Goal: Information Seeking & Learning: Compare options

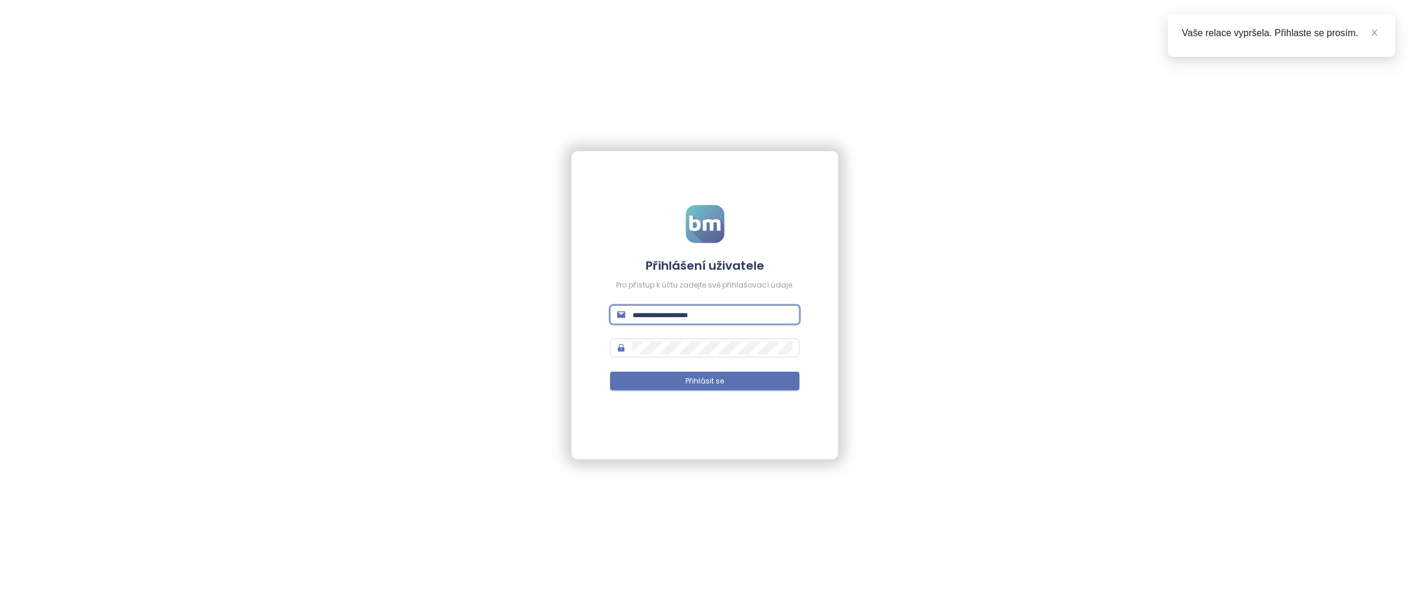
type input "**********"
click at [705, 381] on button "Přihlásit se" at bounding box center [704, 381] width 189 height 19
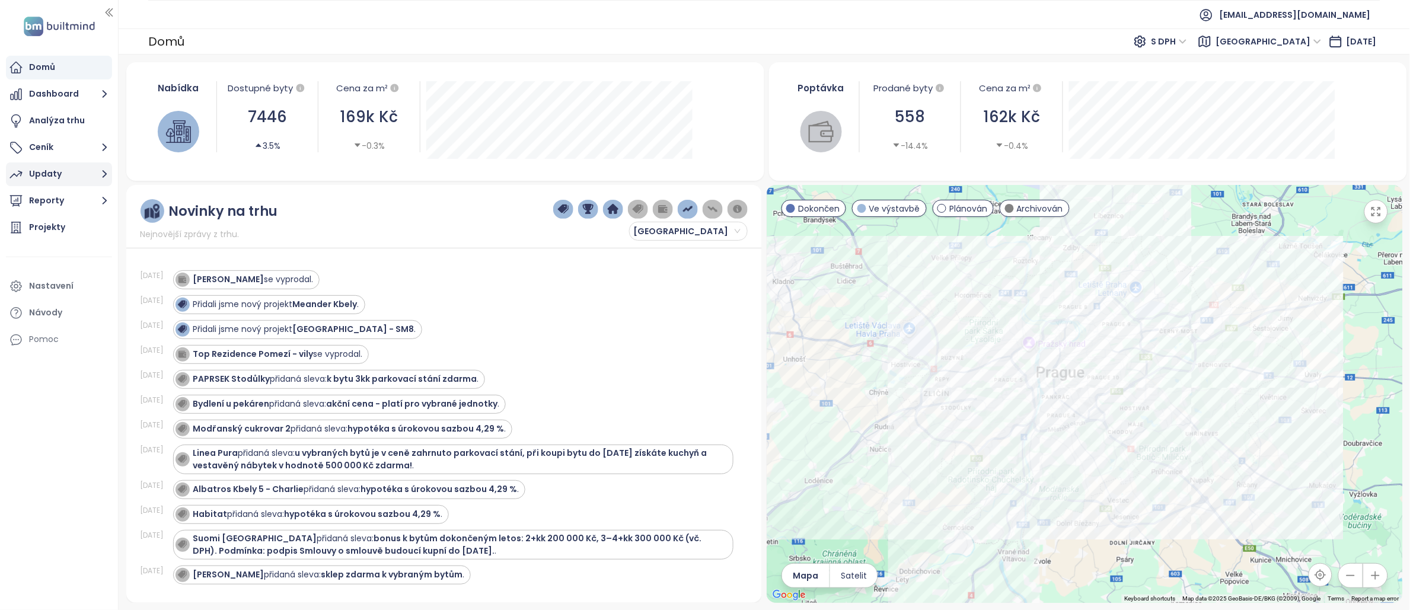
click at [60, 174] on div "Updaty" at bounding box center [45, 174] width 33 height 15
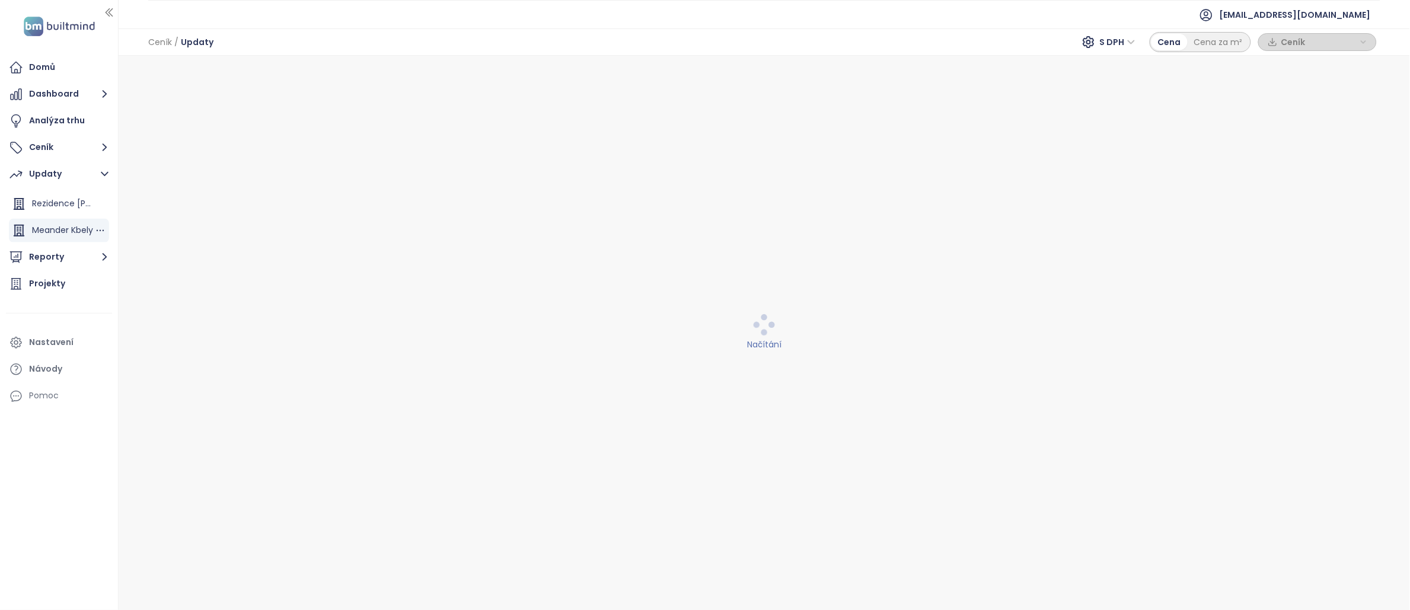
click at [65, 231] on span "Meander Kbely" at bounding box center [62, 230] width 61 height 12
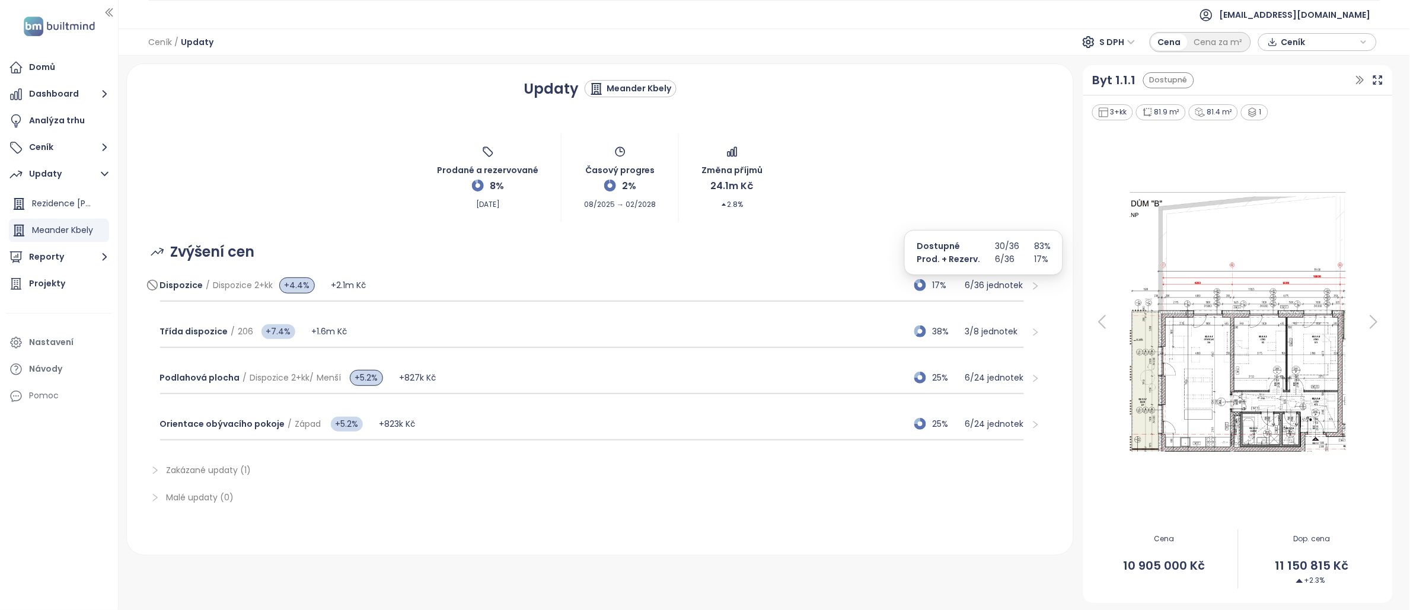
click at [985, 290] on p "6 / 36 jednotek" at bounding box center [994, 285] width 59 height 13
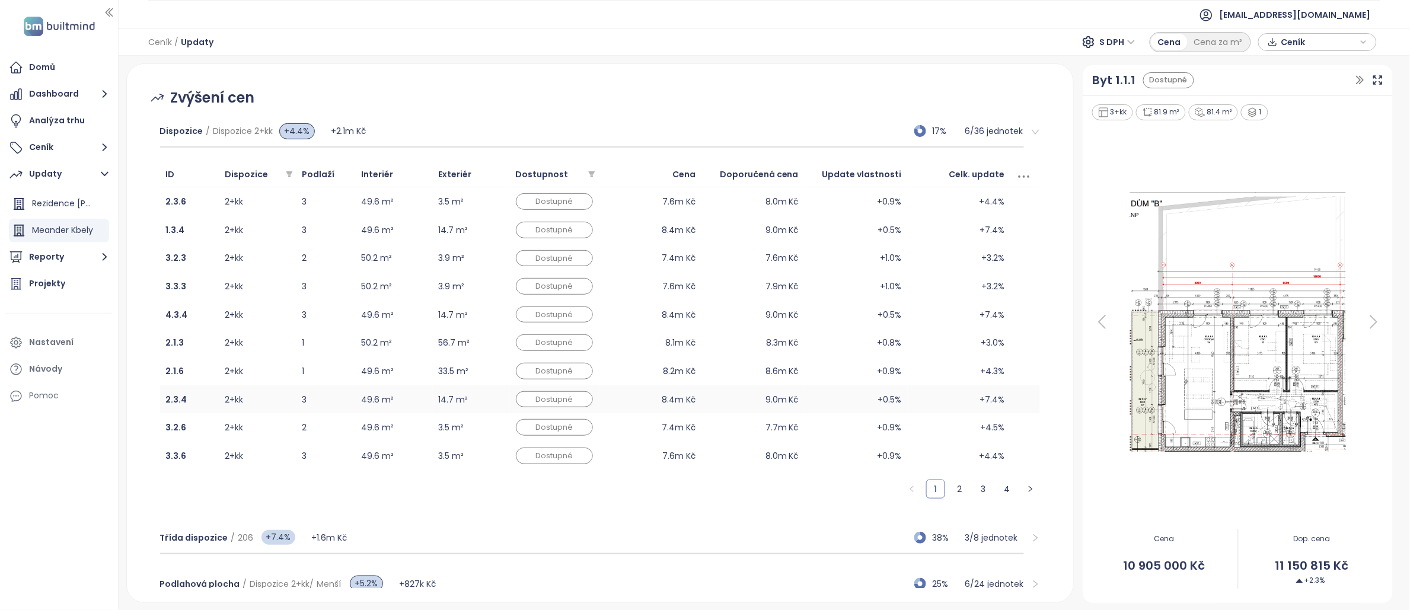
scroll to position [125, 0]
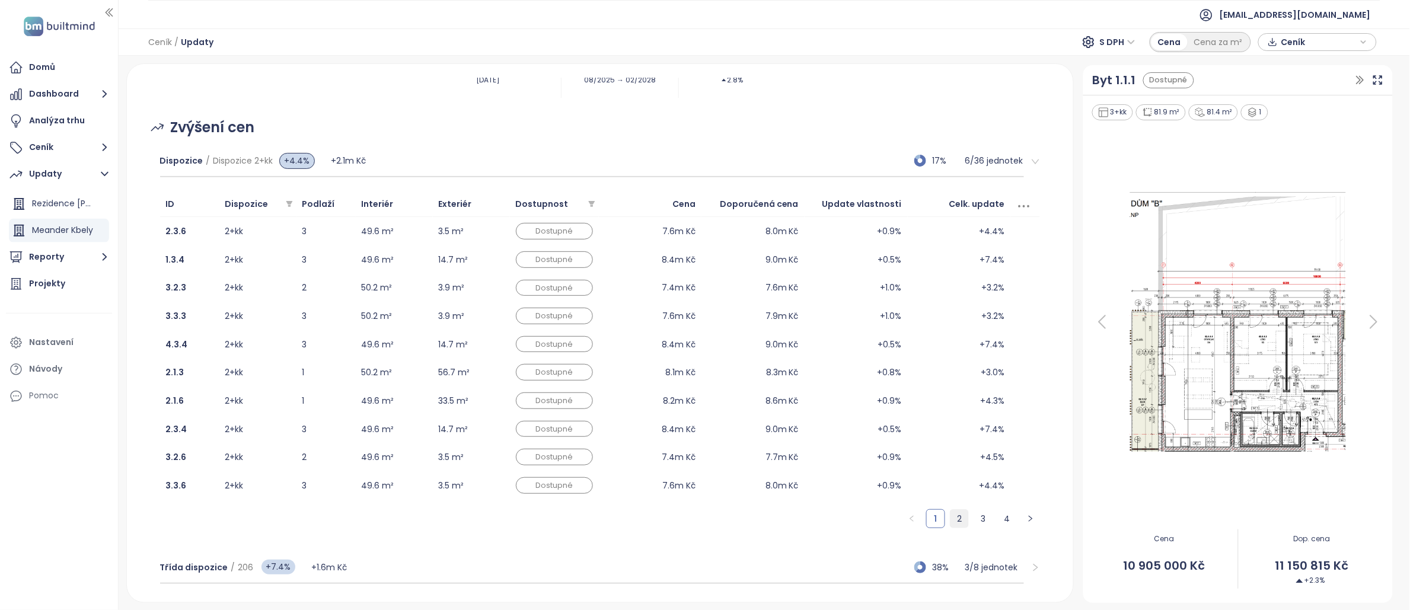
click at [950, 512] on link "2" at bounding box center [959, 519] width 18 height 18
click at [974, 523] on link "3" at bounding box center [983, 519] width 18 height 18
click at [998, 517] on link "4" at bounding box center [1007, 519] width 18 height 18
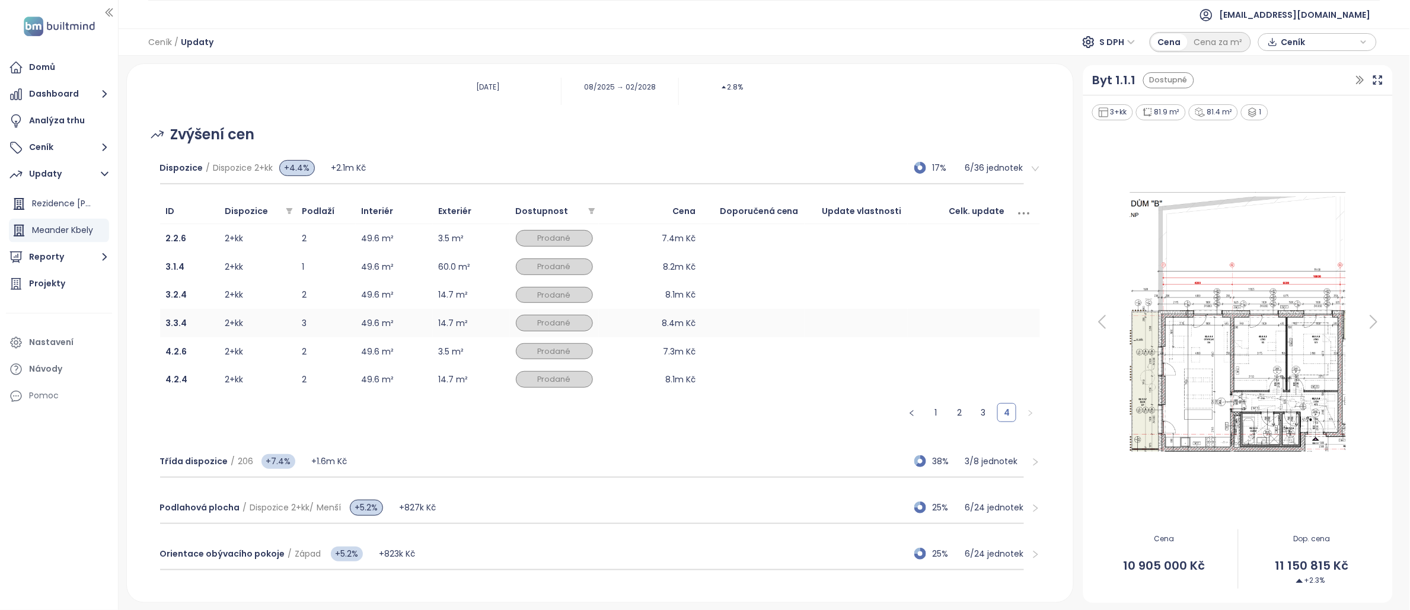
scroll to position [102, 0]
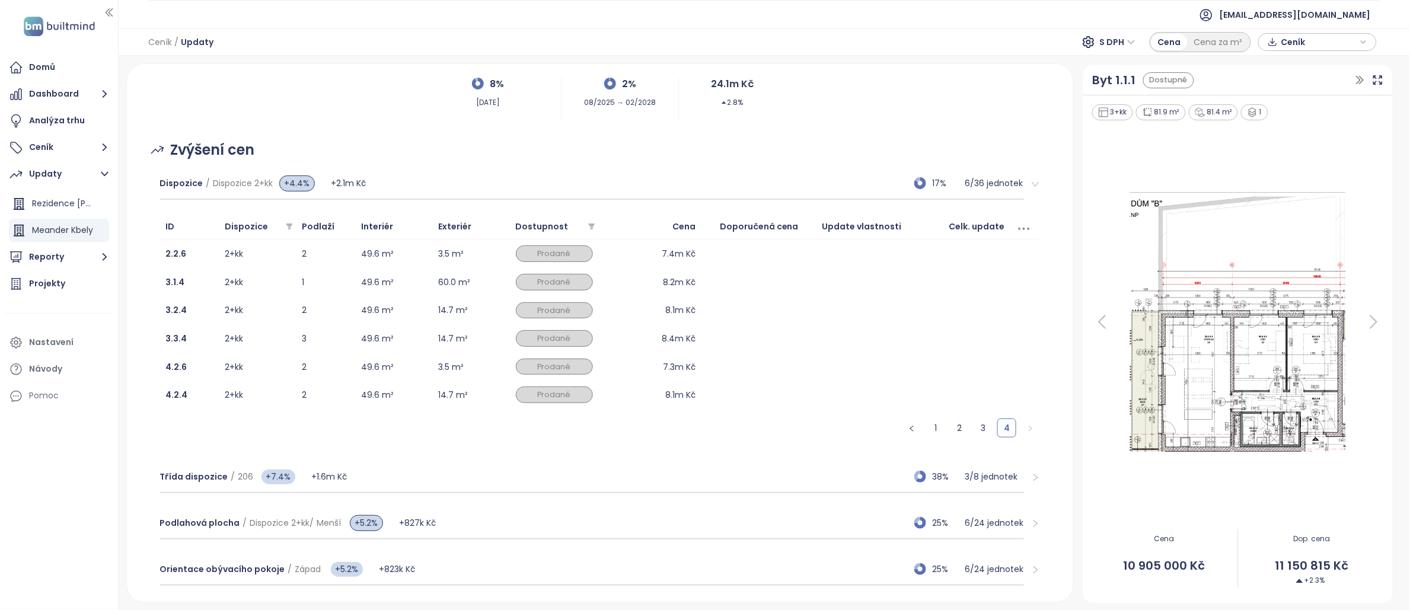
click at [935, 431] on ul "1 2 3 4" at bounding box center [600, 428] width 880 height 19
click at [931, 430] on link "1" at bounding box center [936, 428] width 18 height 18
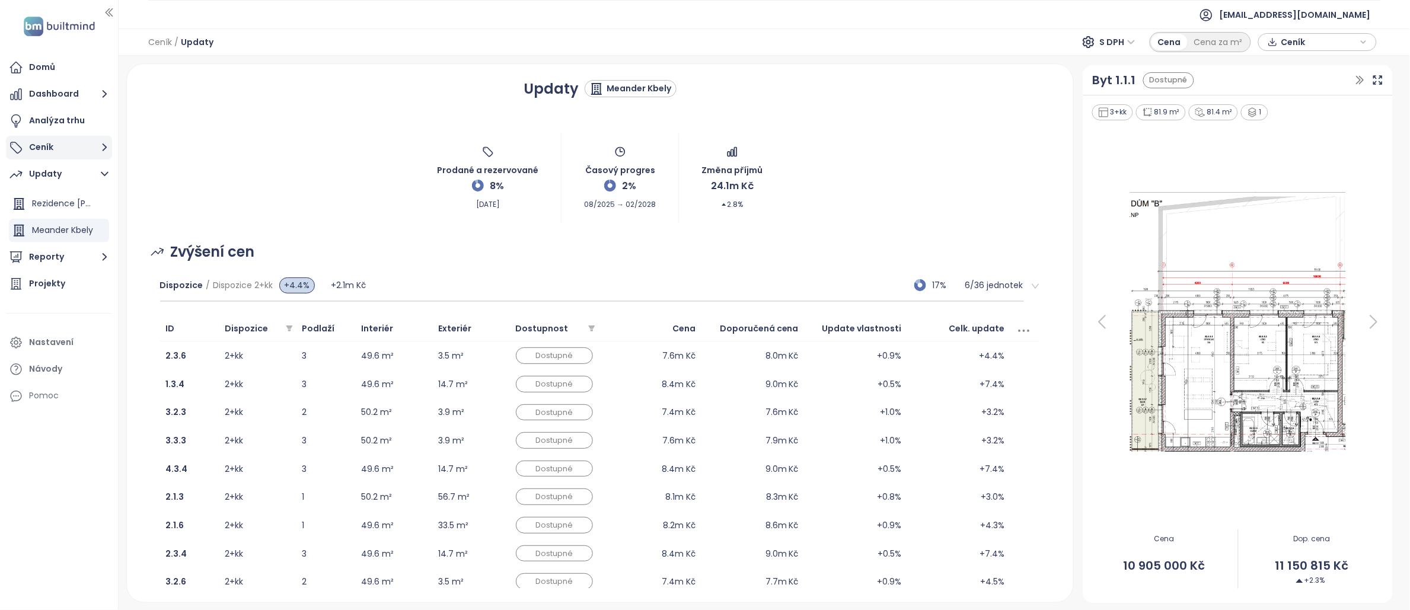
scroll to position [0, 0]
click at [45, 147] on button "Ceník" at bounding box center [59, 148] width 106 height 24
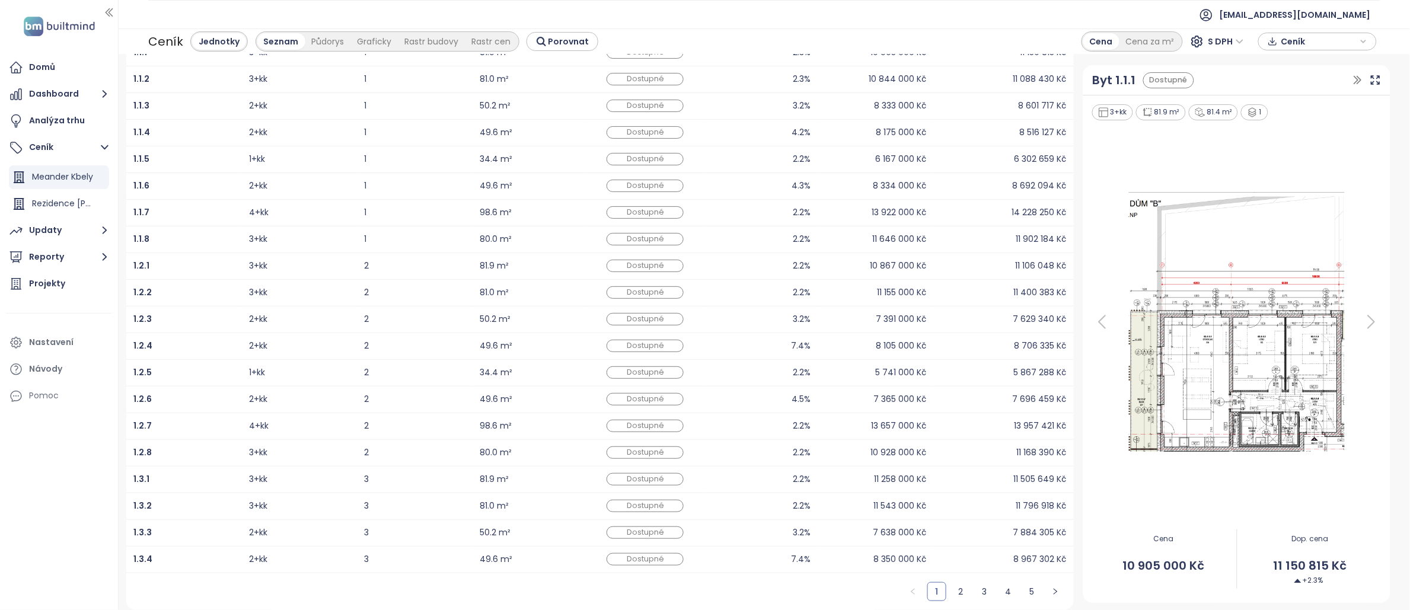
scroll to position [99, 0]
click at [960, 586] on link "2" at bounding box center [961, 592] width 18 height 18
click at [999, 592] on link "4" at bounding box center [1008, 592] width 18 height 18
click at [548, 45] on span "Porovnat" at bounding box center [568, 41] width 41 height 13
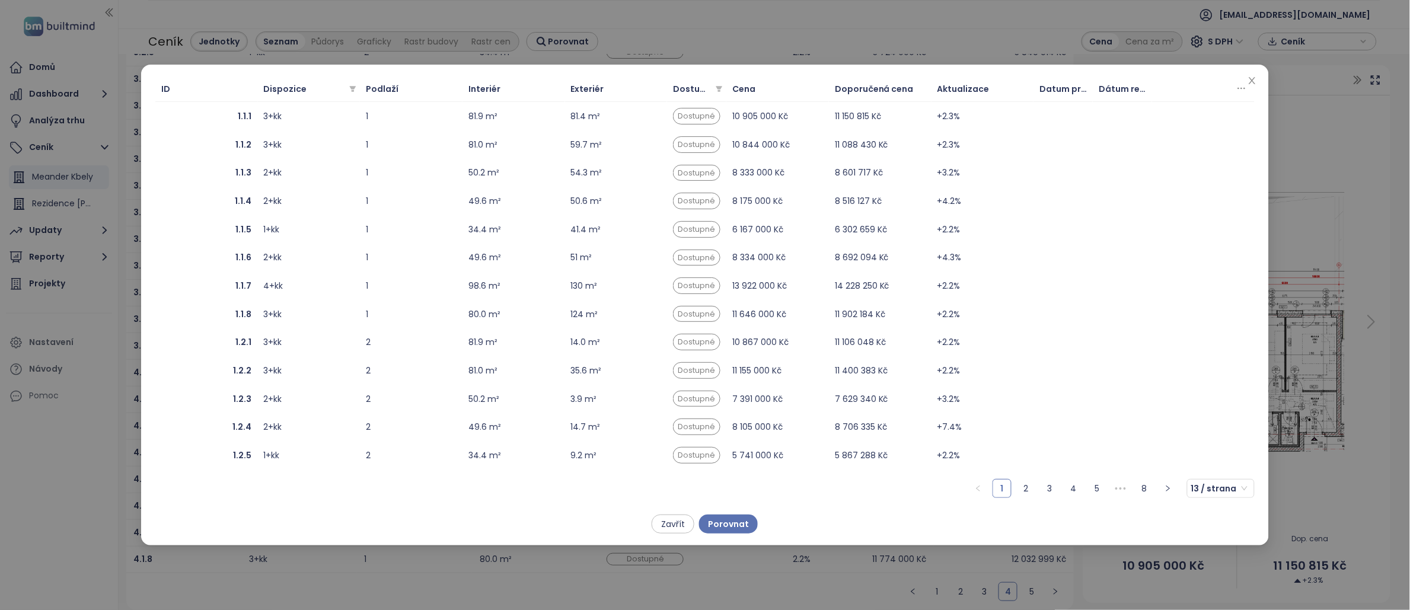
scroll to position [0, 0]
click at [1030, 487] on link "2" at bounding box center [1026, 489] width 18 height 18
click at [247, 368] on b "1.3.7" at bounding box center [243, 370] width 18 height 13
click at [1048, 483] on link "3" at bounding box center [1050, 489] width 18 height 18
click at [1068, 489] on link "4" at bounding box center [1073, 489] width 18 height 18
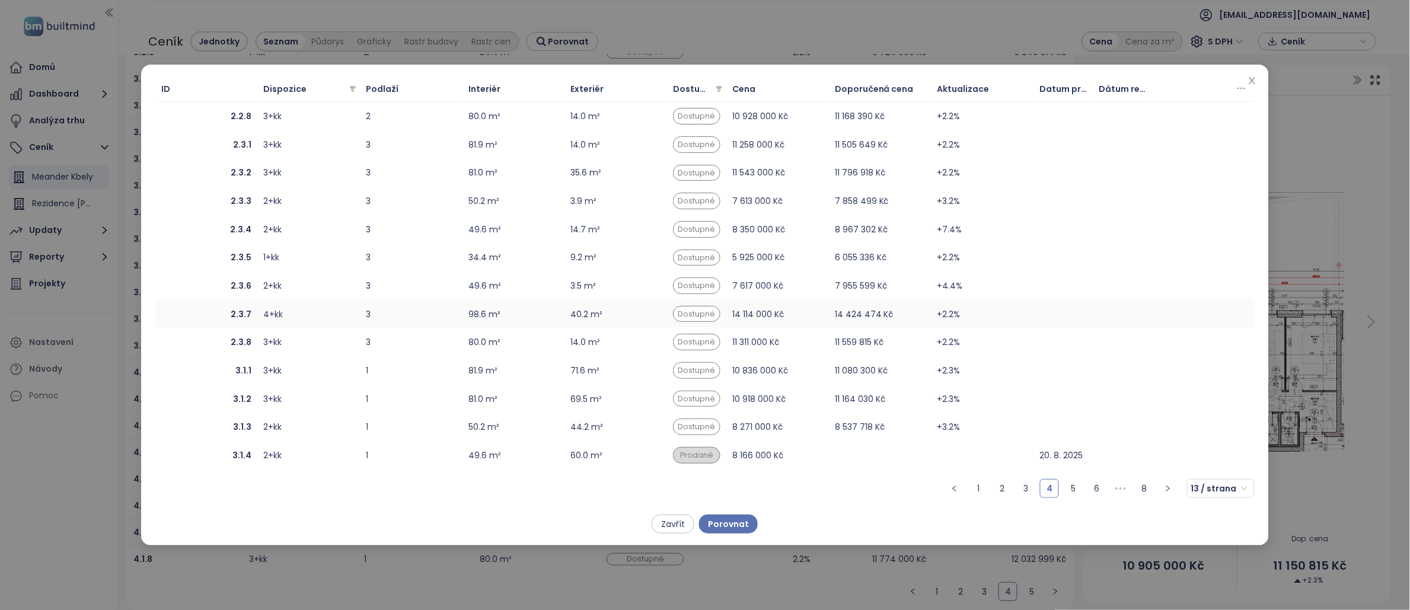
click at [247, 308] on b "2.3.7" at bounding box center [241, 314] width 21 height 13
click at [734, 529] on span "Porovnat" at bounding box center [728, 524] width 41 height 13
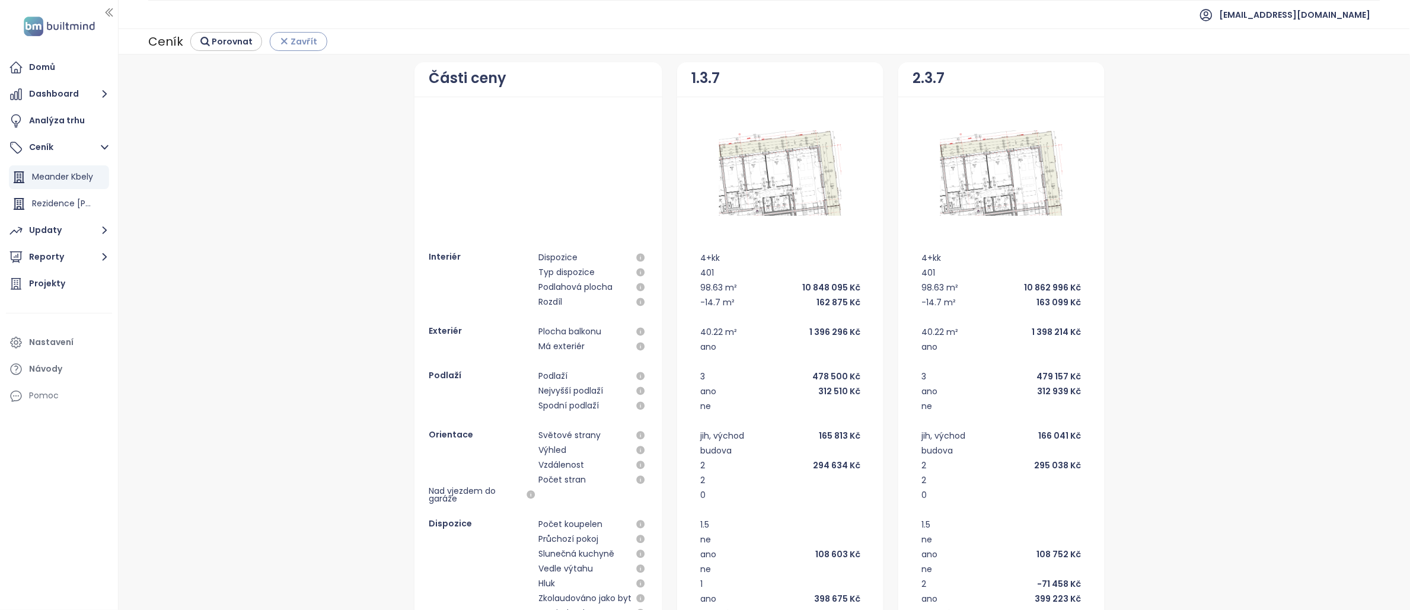
click at [297, 41] on span "Zavřít" at bounding box center [304, 41] width 27 height 13
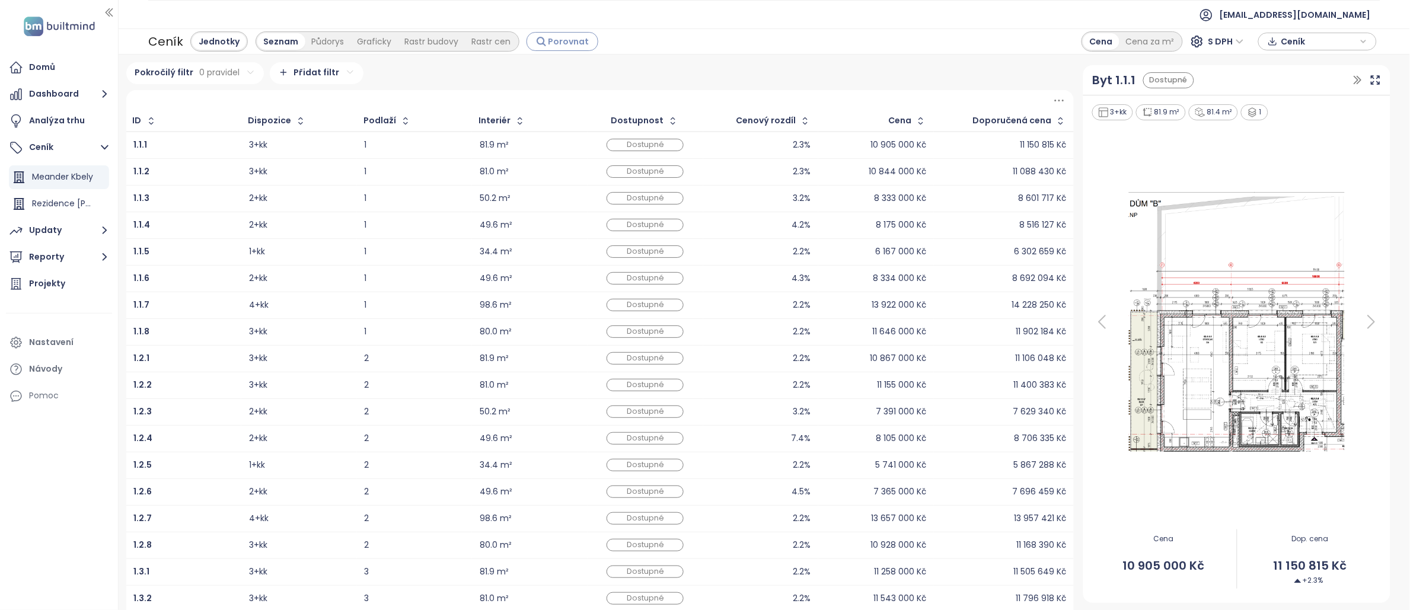
click at [552, 44] on span "Porovnat" at bounding box center [568, 41] width 41 height 13
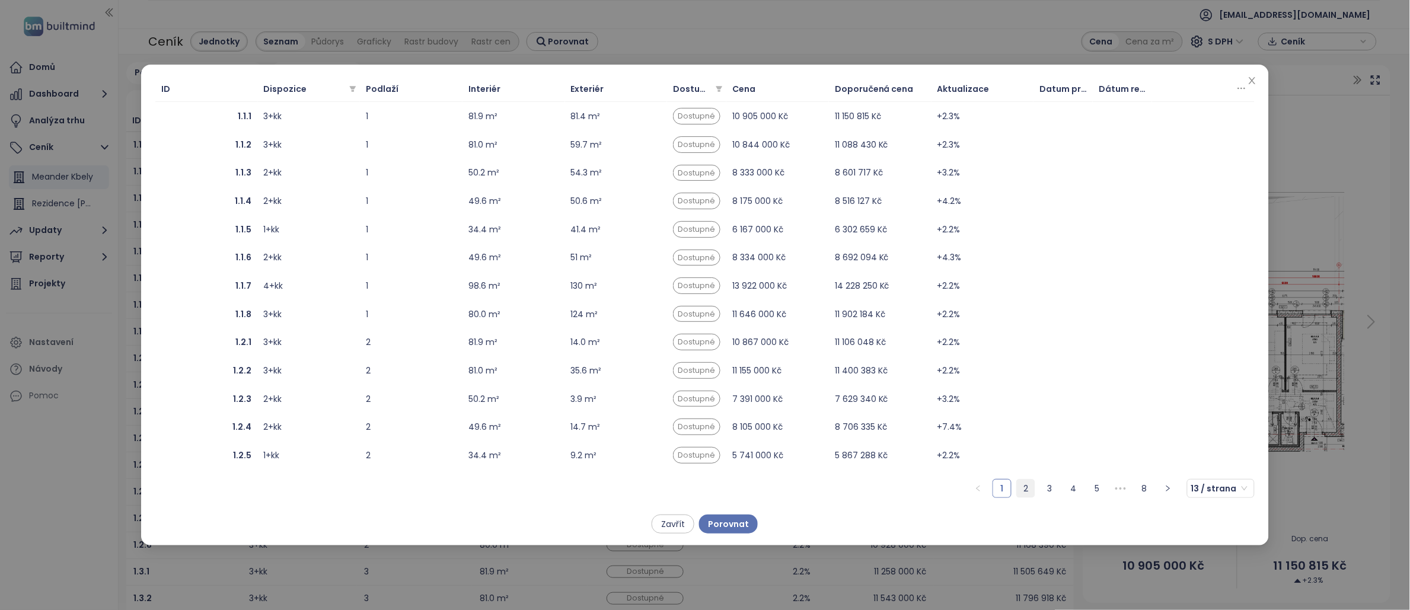
click at [1028, 484] on link "2" at bounding box center [1026, 489] width 18 height 18
click at [237, 368] on b "1.3.7" at bounding box center [243, 370] width 18 height 13
click at [1080, 480] on link "4" at bounding box center [1073, 489] width 18 height 18
click at [1080, 491] on link "5" at bounding box center [1073, 489] width 18 height 18
click at [1094, 490] on link "6" at bounding box center [1097, 489] width 18 height 18
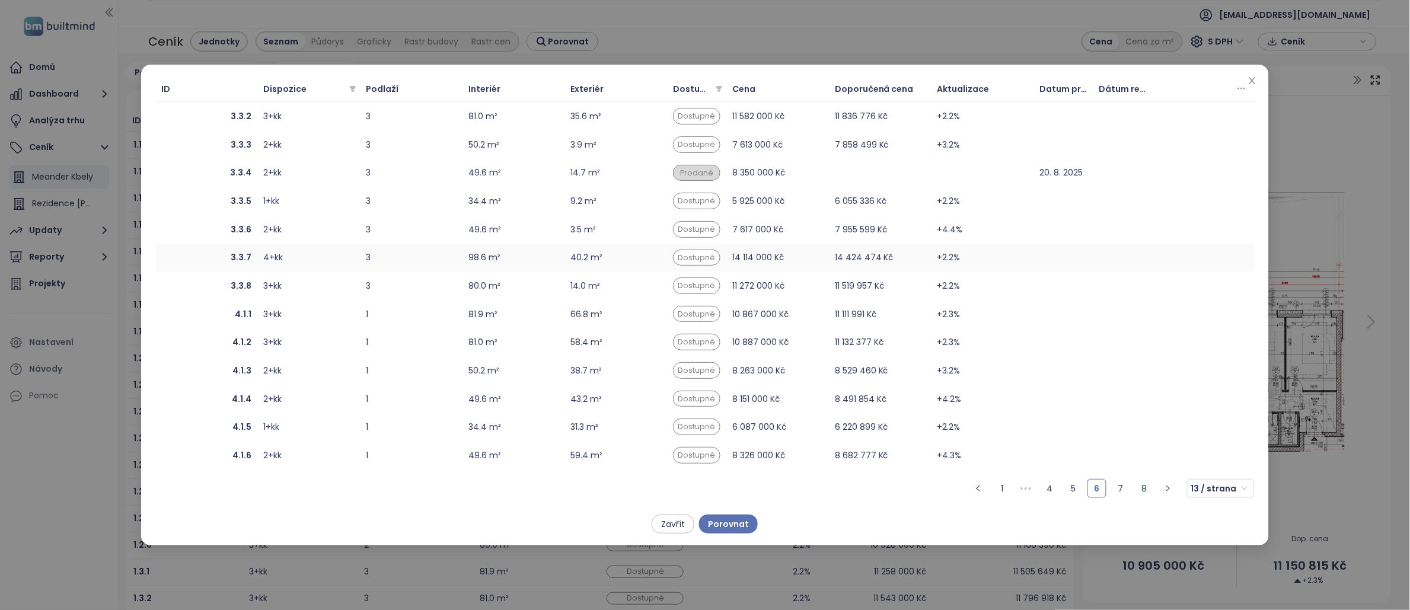
click at [240, 259] on b "3.3.7" at bounding box center [241, 257] width 21 height 13
click at [734, 524] on span "Porovnat" at bounding box center [728, 524] width 41 height 13
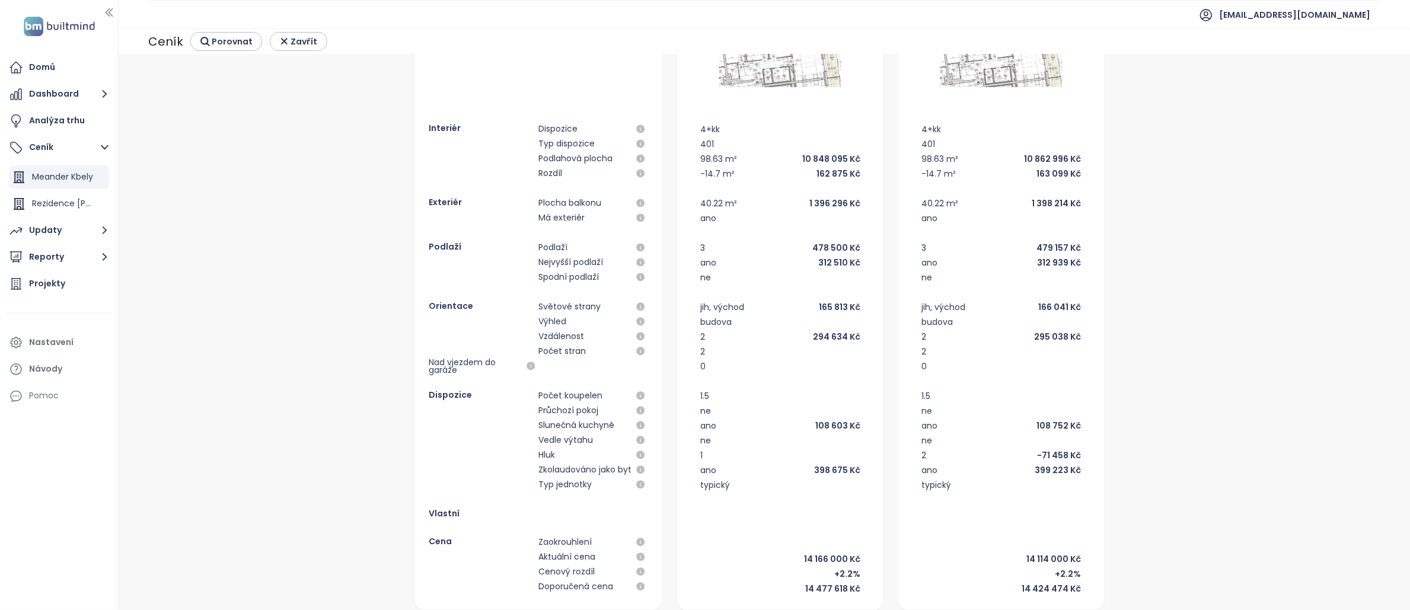
click at [905, 7] on ul "[EMAIL_ADDRESS][DOMAIN_NAME]" at bounding box center [764, 14] width 1232 height 29
